Goal: Information Seeking & Learning: Learn about a topic

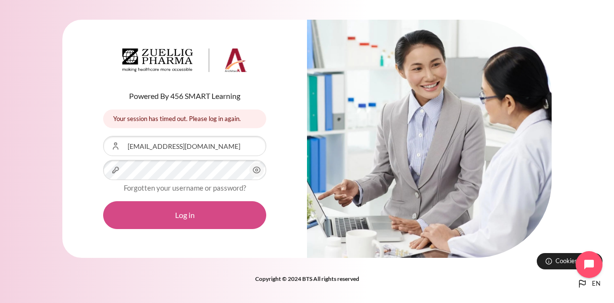
click at [198, 217] on button "Log in" at bounding box center [184, 215] width 163 height 28
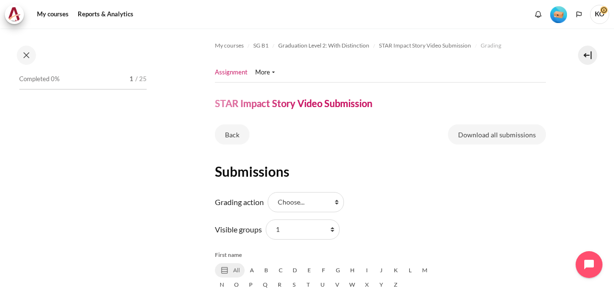
scroll to position [1041, 0]
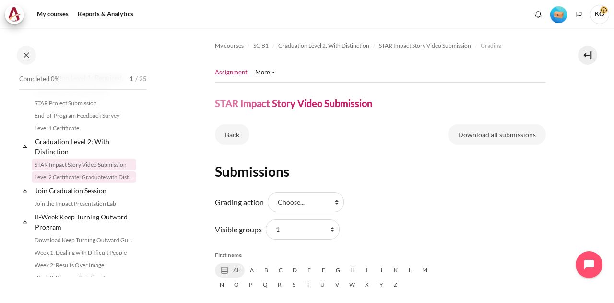
drag, startPoint x: 84, startPoint y: 184, endPoint x: 63, endPoint y: 188, distance: 21.6
click at [63, 183] on link "Level 2 Certificate: Graduate with Distinction" at bounding box center [84, 177] width 105 height 12
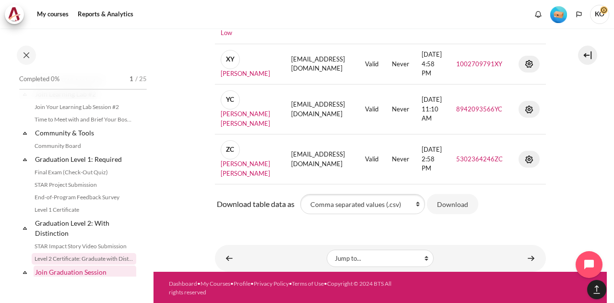
scroll to position [958, 0]
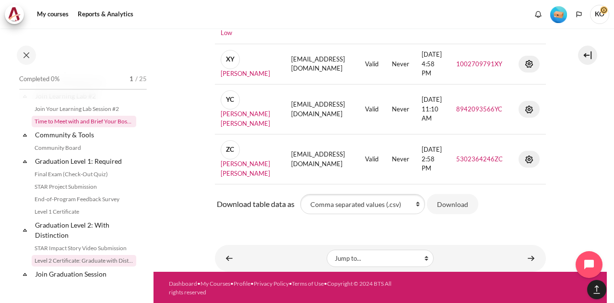
drag, startPoint x: 81, startPoint y: 117, endPoint x: 50, endPoint y: 131, distance: 33.9
click at [50, 127] on link "Time to Meet with and Brief Your Boss #2" at bounding box center [84, 122] width 105 height 12
click at [57, 115] on link "Join Your Learning Lab Session #2" at bounding box center [84, 109] width 105 height 12
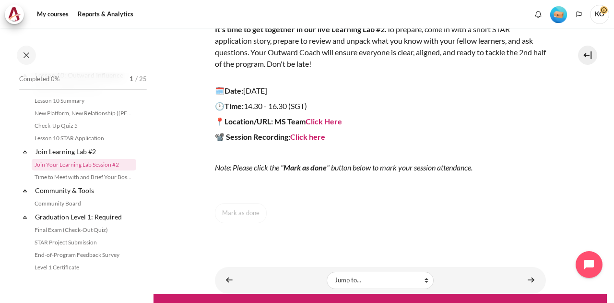
scroll to position [191, 0]
